Goal: Transaction & Acquisition: Purchase product/service

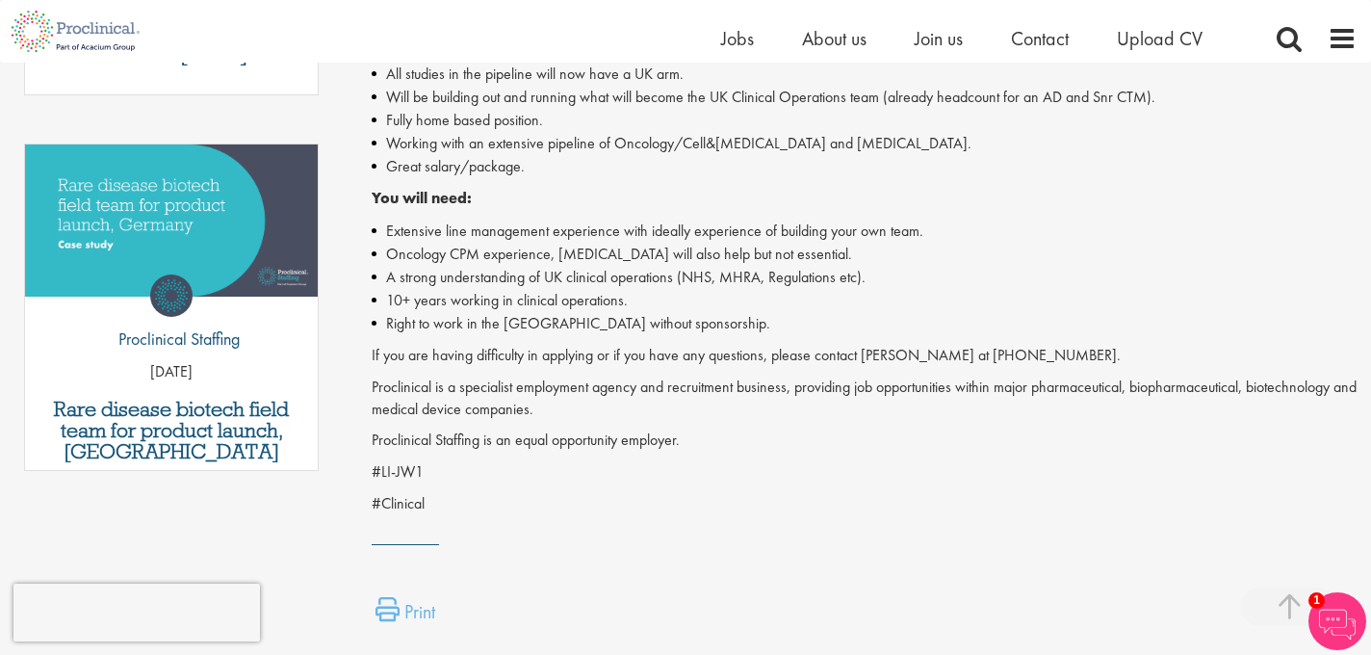
scroll to position [587, 0]
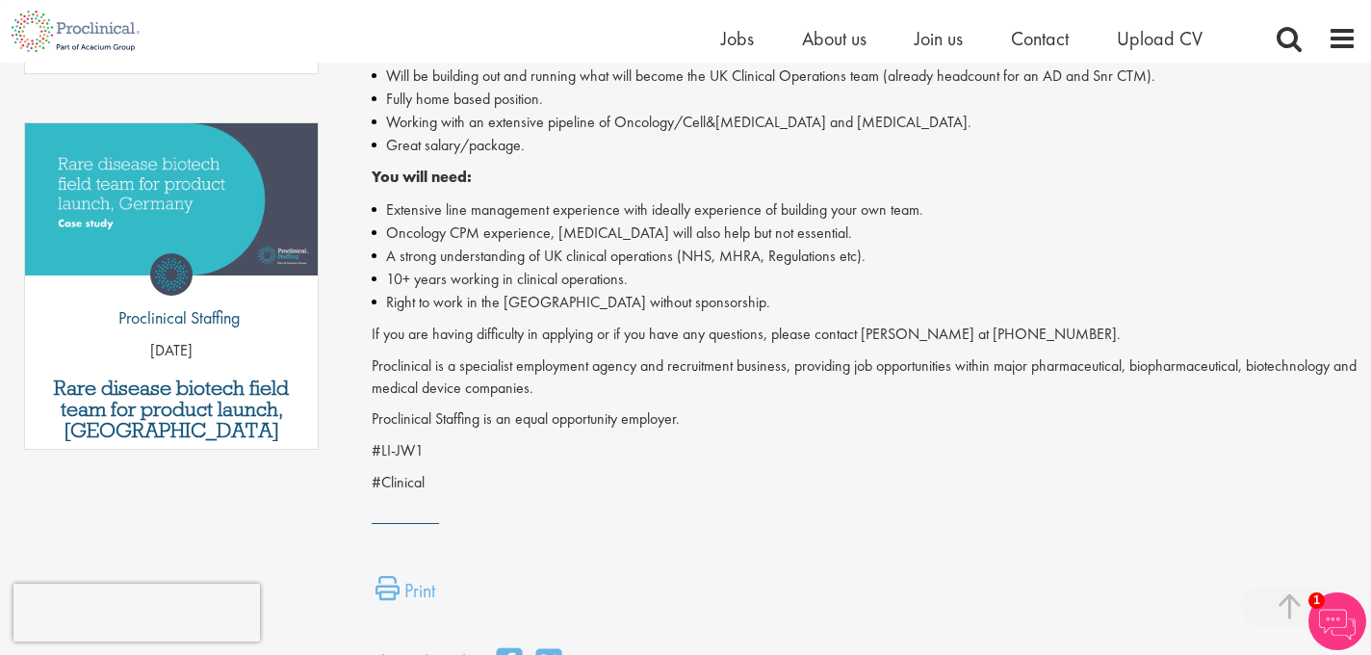
click at [119, 27] on img at bounding box center [75, 31] width 151 height 63
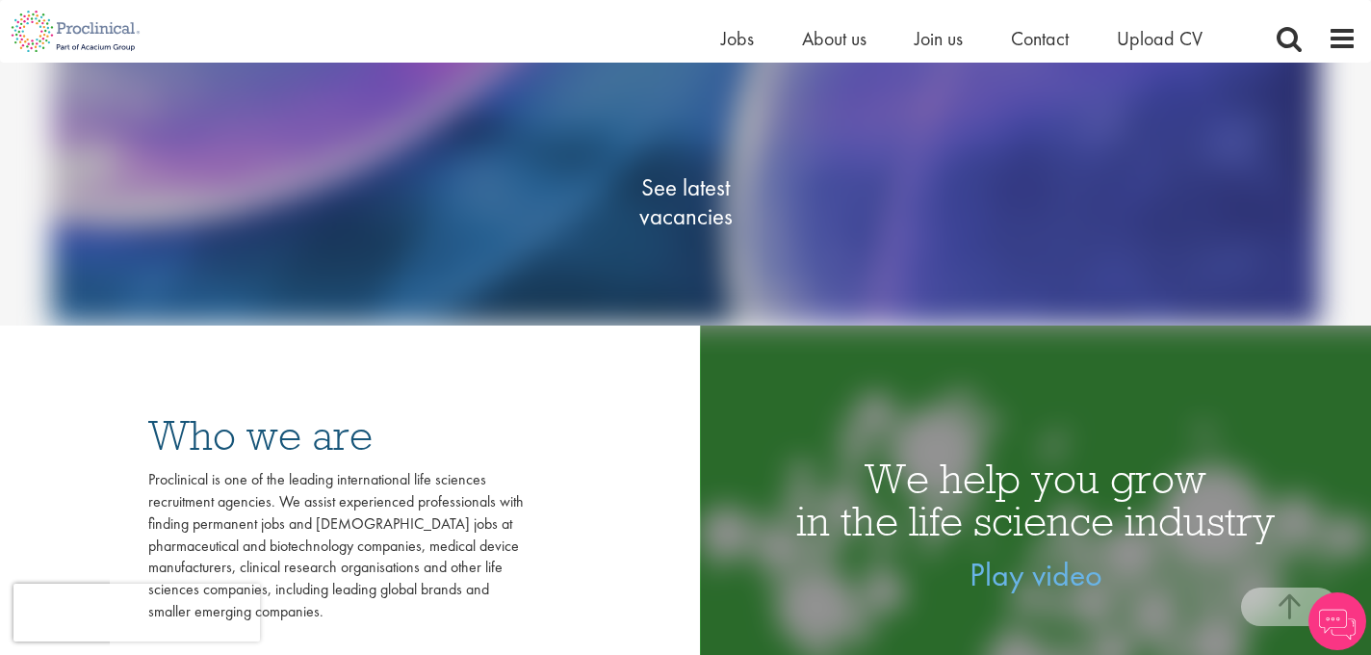
click at [671, 236] on link "See latest vacancies" at bounding box center [685, 202] width 193 height 212
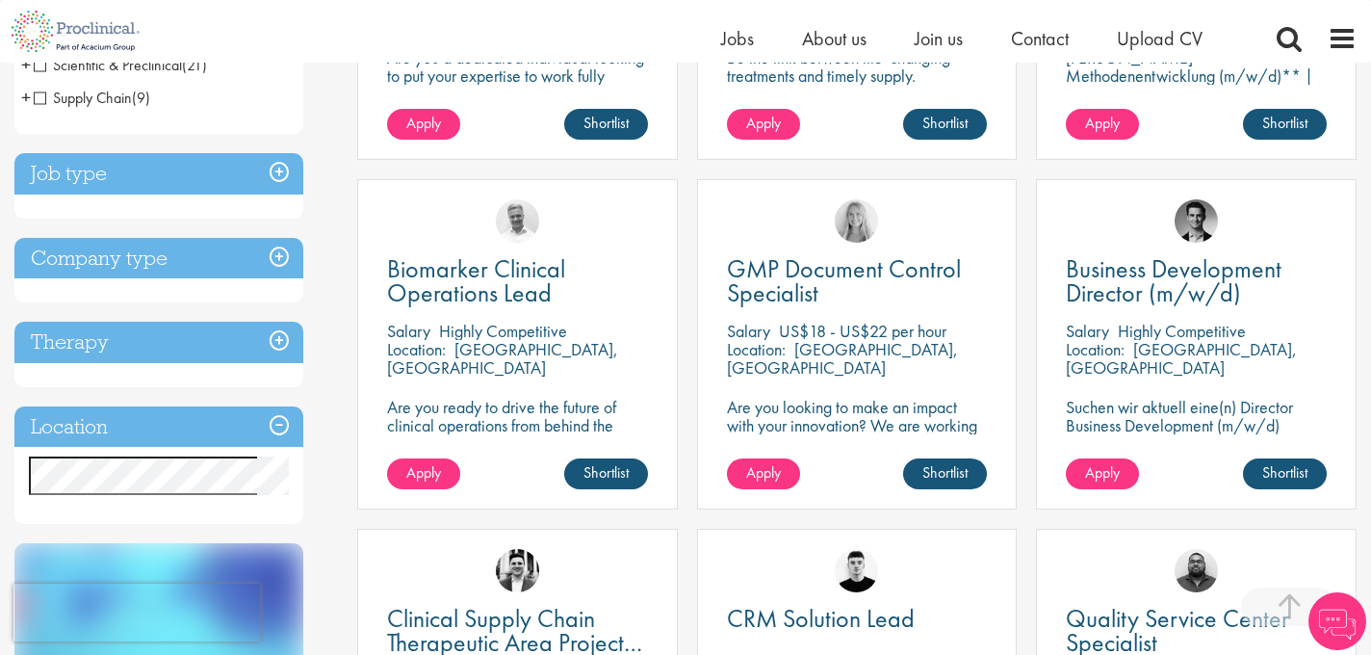
scroll to position [611, 0]
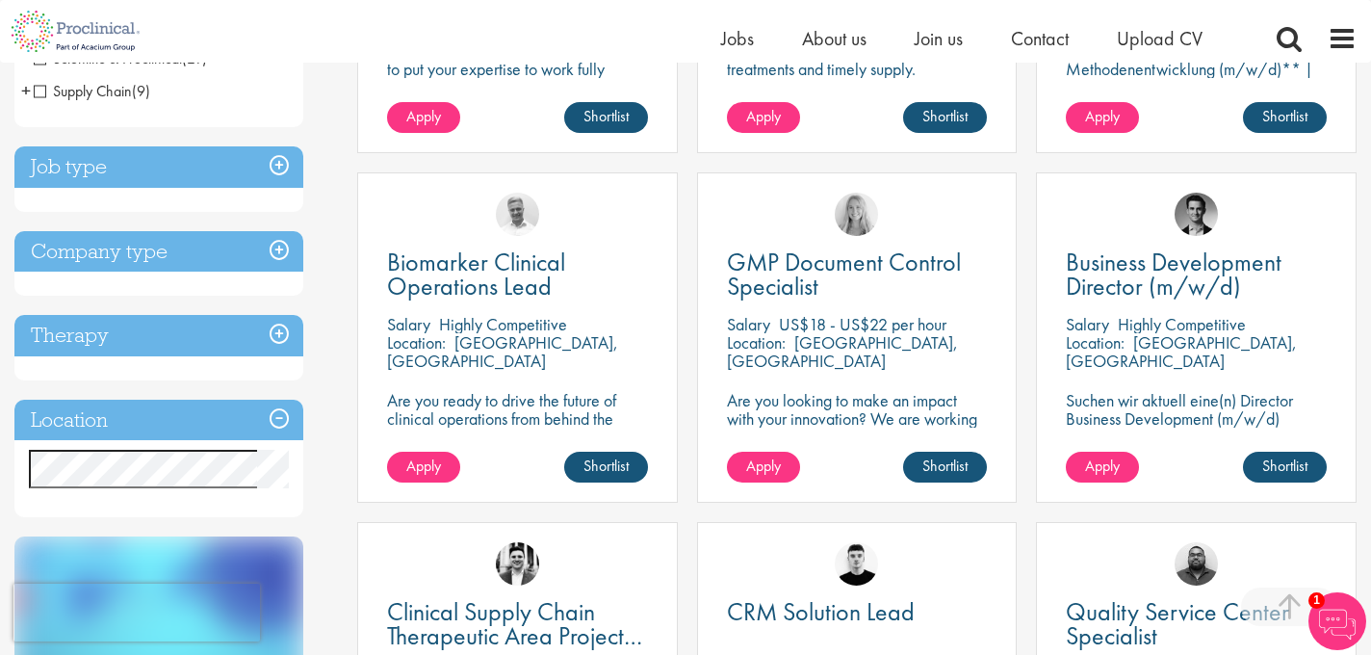
click at [200, 420] on h3 "Location" at bounding box center [158, 419] width 289 height 41
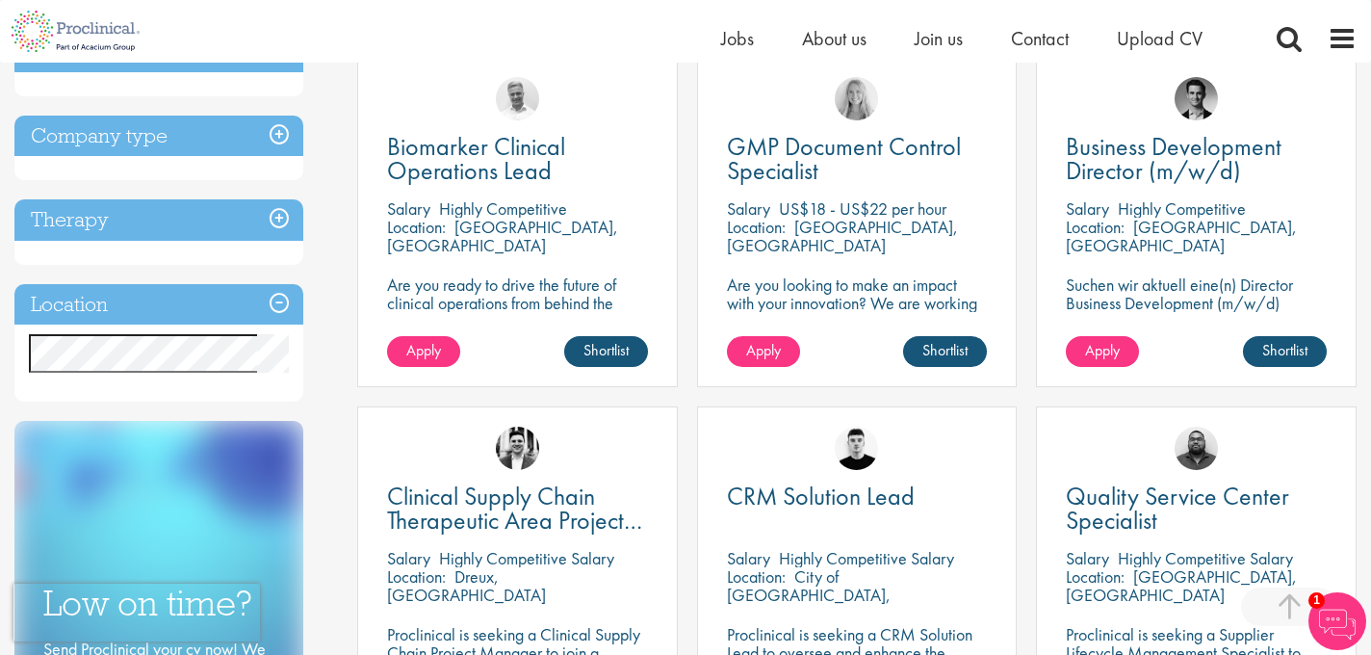
scroll to position [737, 0]
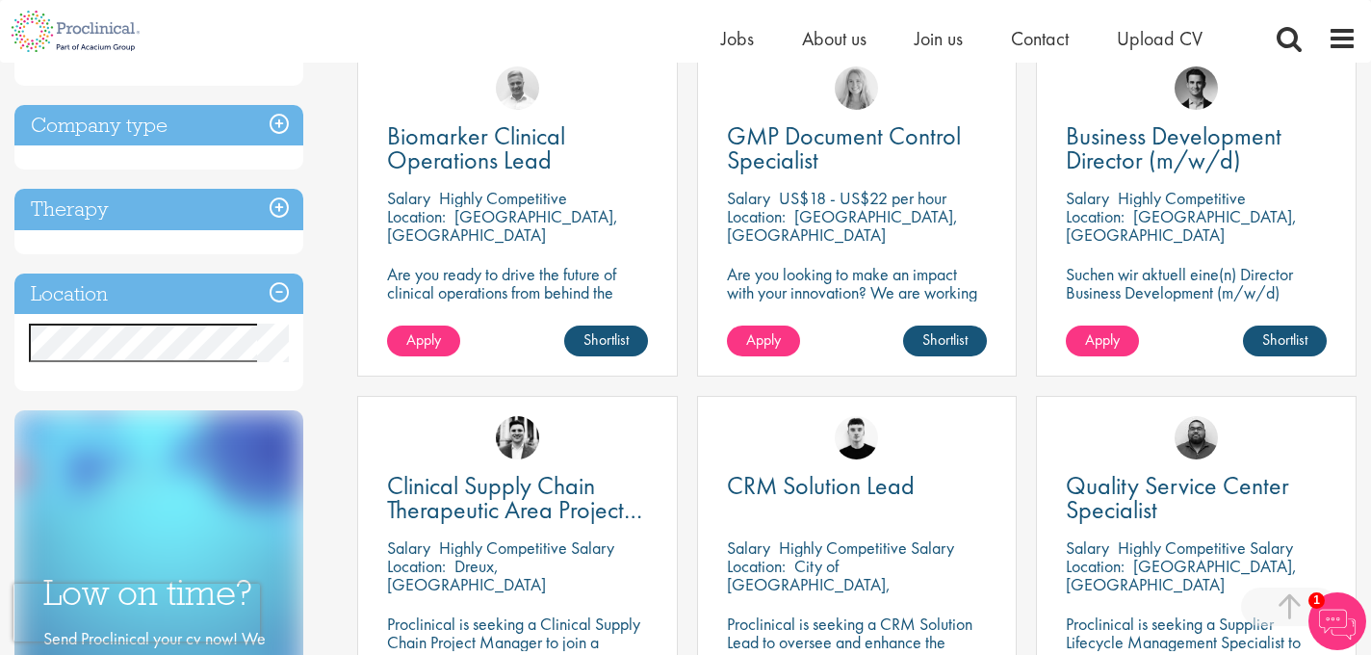
click at [165, 374] on div "Location Specified location Miles" at bounding box center [158, 332] width 289 height 118
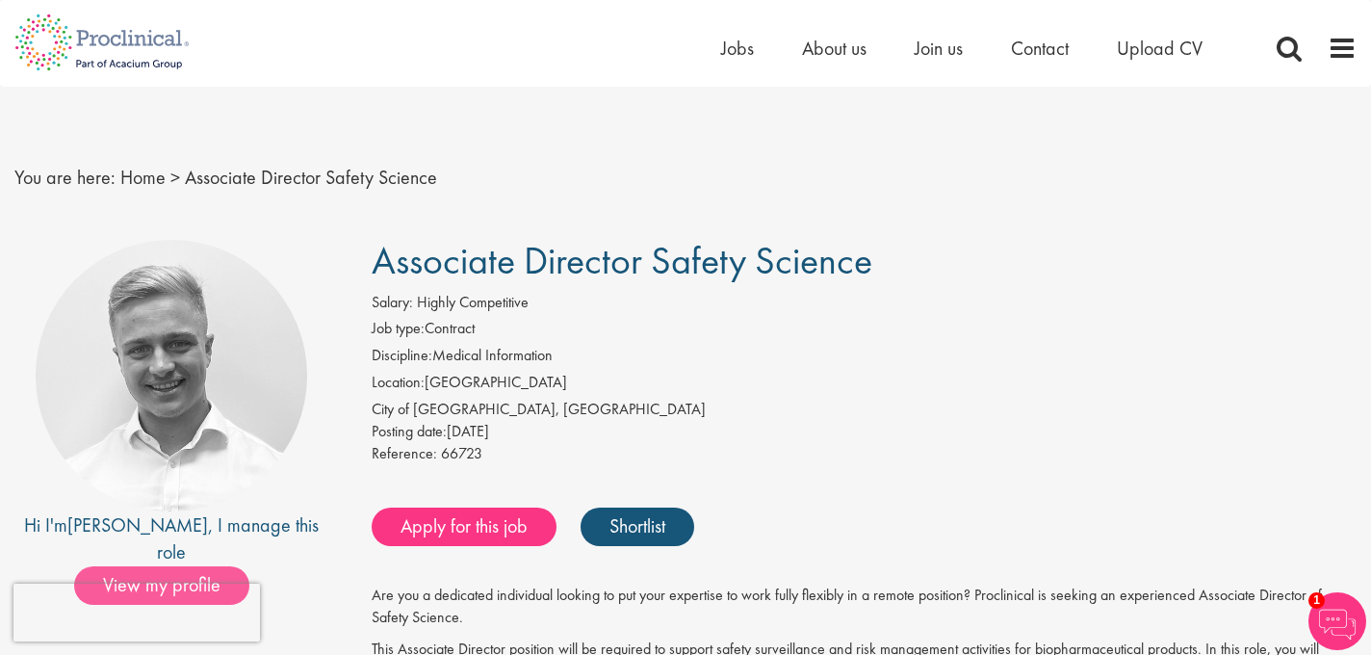
click at [170, 566] on span "View my profile" at bounding box center [161, 585] width 175 height 39
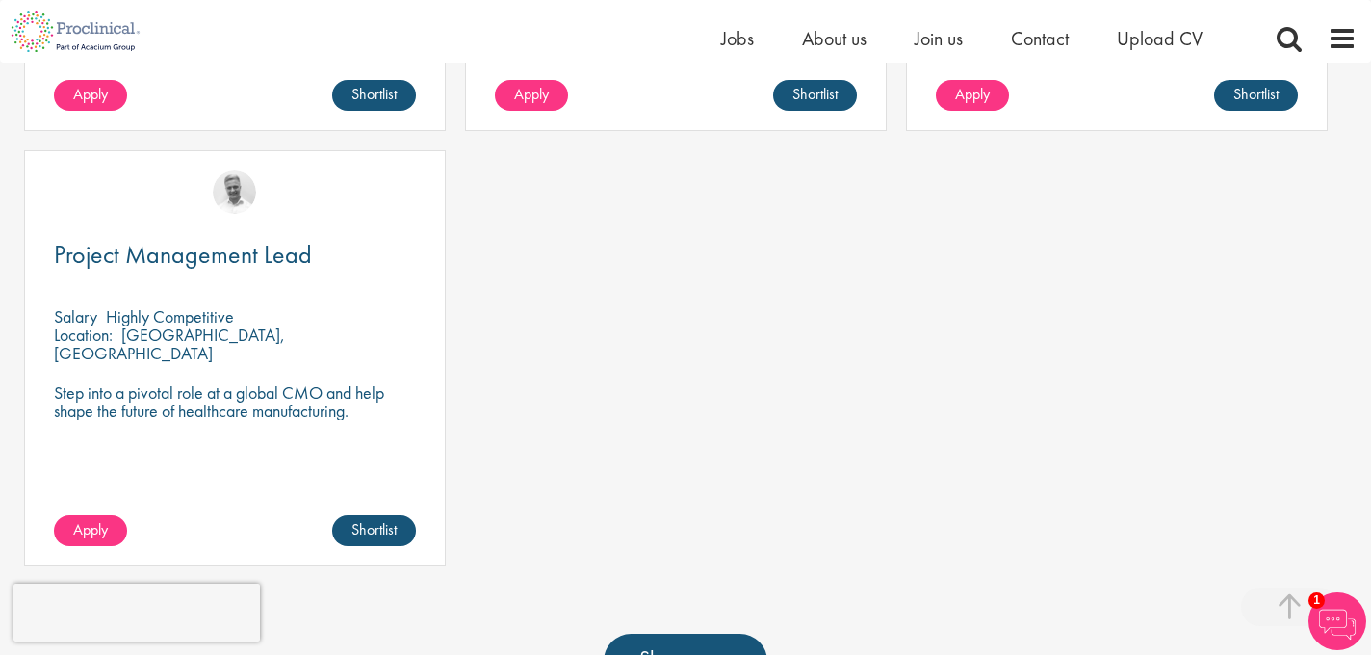
scroll to position [1238, 0]
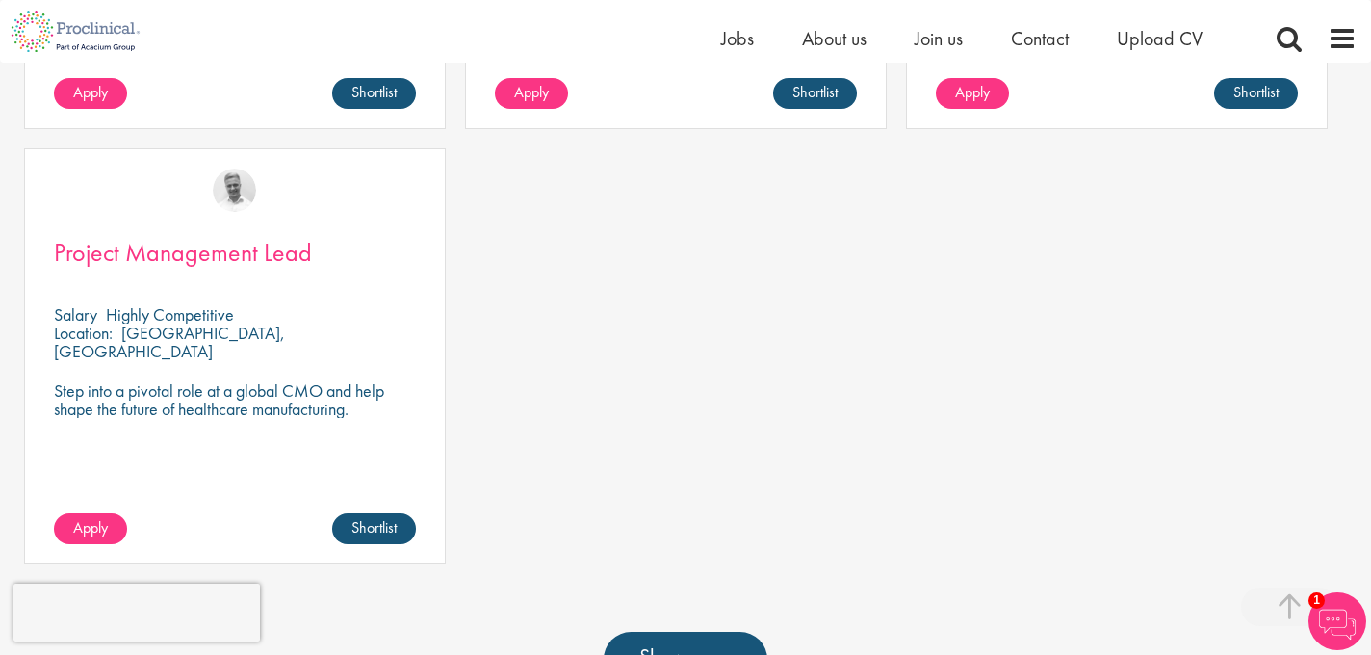
click at [199, 236] on span "Project Management Lead" at bounding box center [183, 252] width 258 height 33
